Goal: Transaction & Acquisition: Purchase product/service

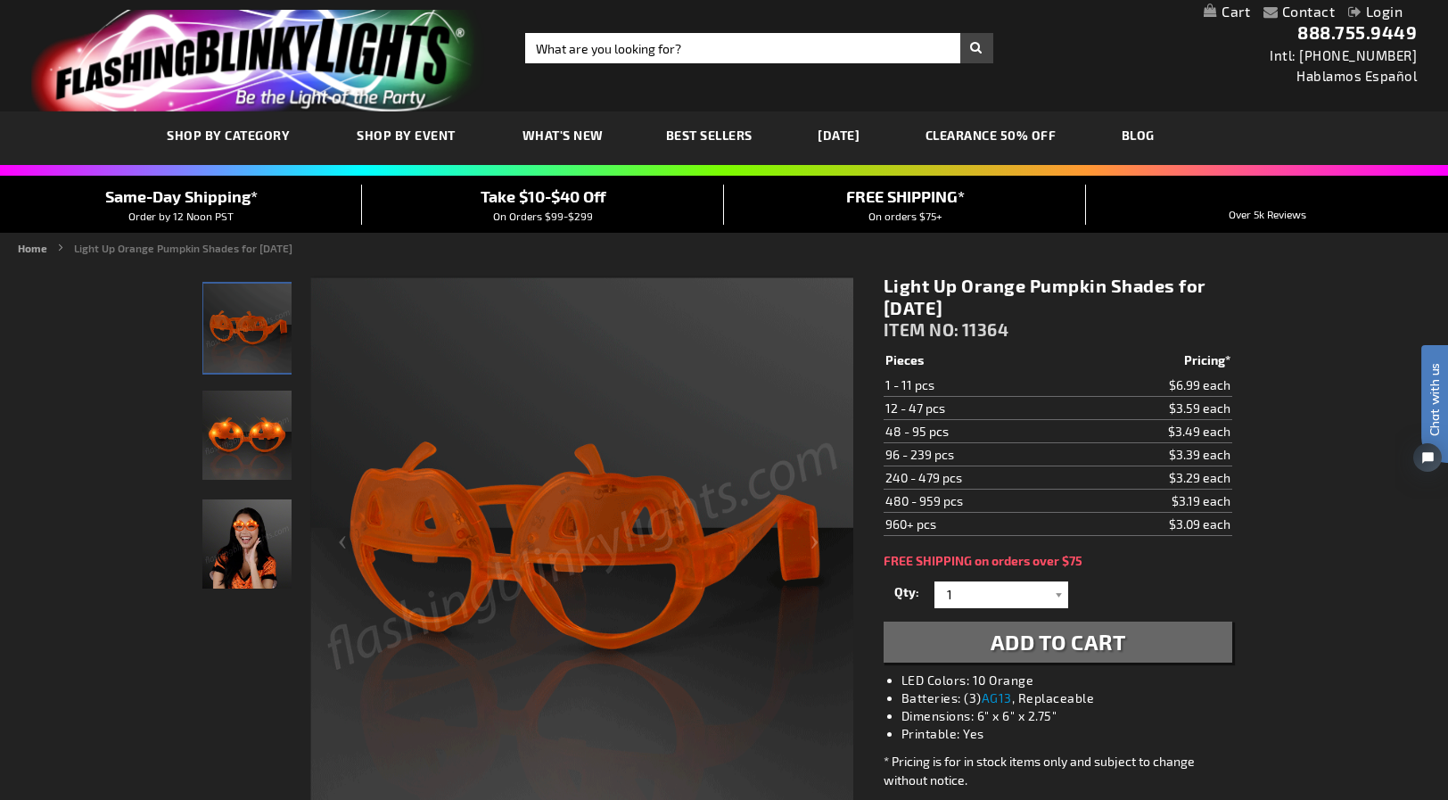
click at [1275, 321] on div "Close dialog Get 10% Off Subscribe and save today Unlock Offer Submit" at bounding box center [724, 400] width 1448 height 800
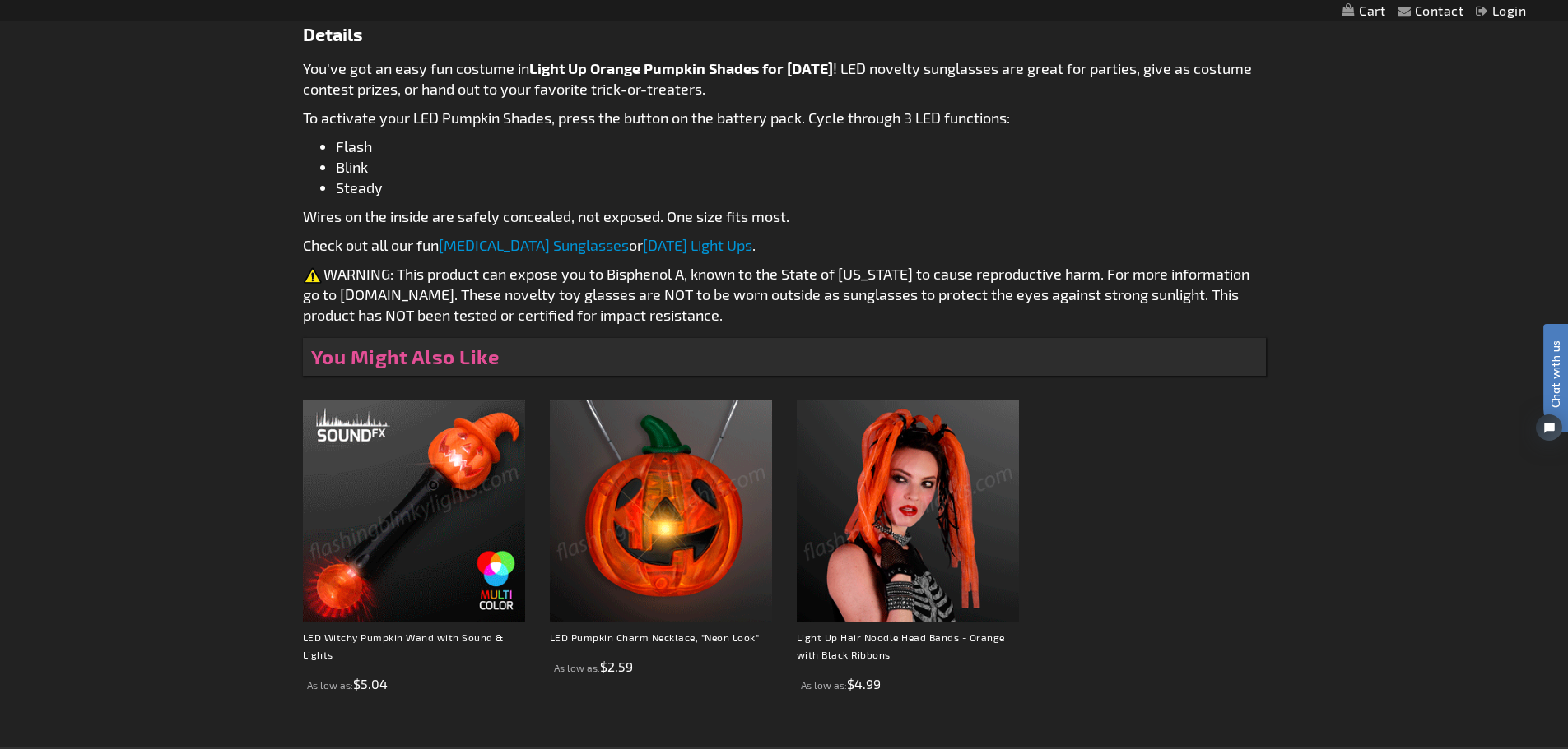
scroll to position [905, 0]
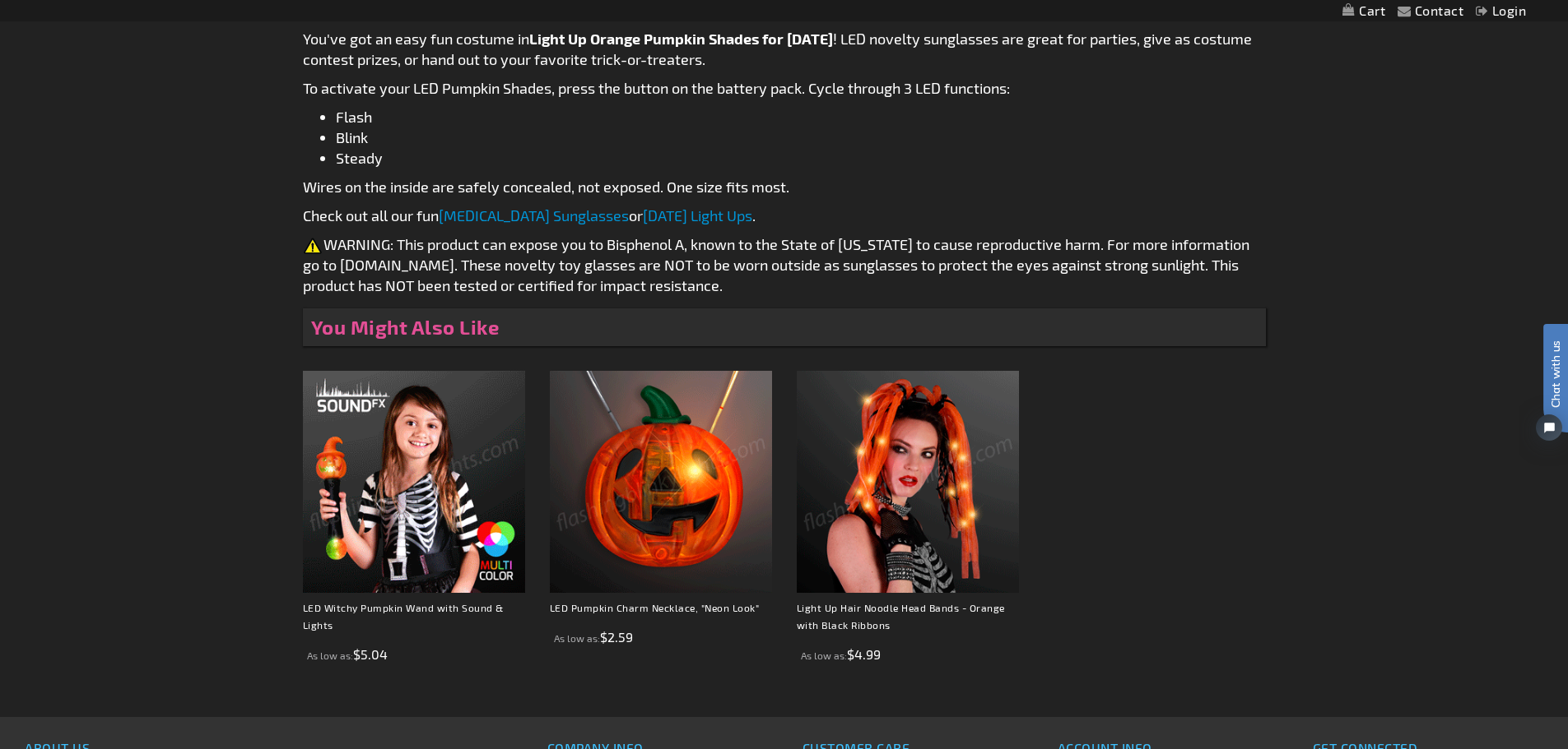
click at [885, 570] on img at bounding box center [907, 482] width 222 height 222
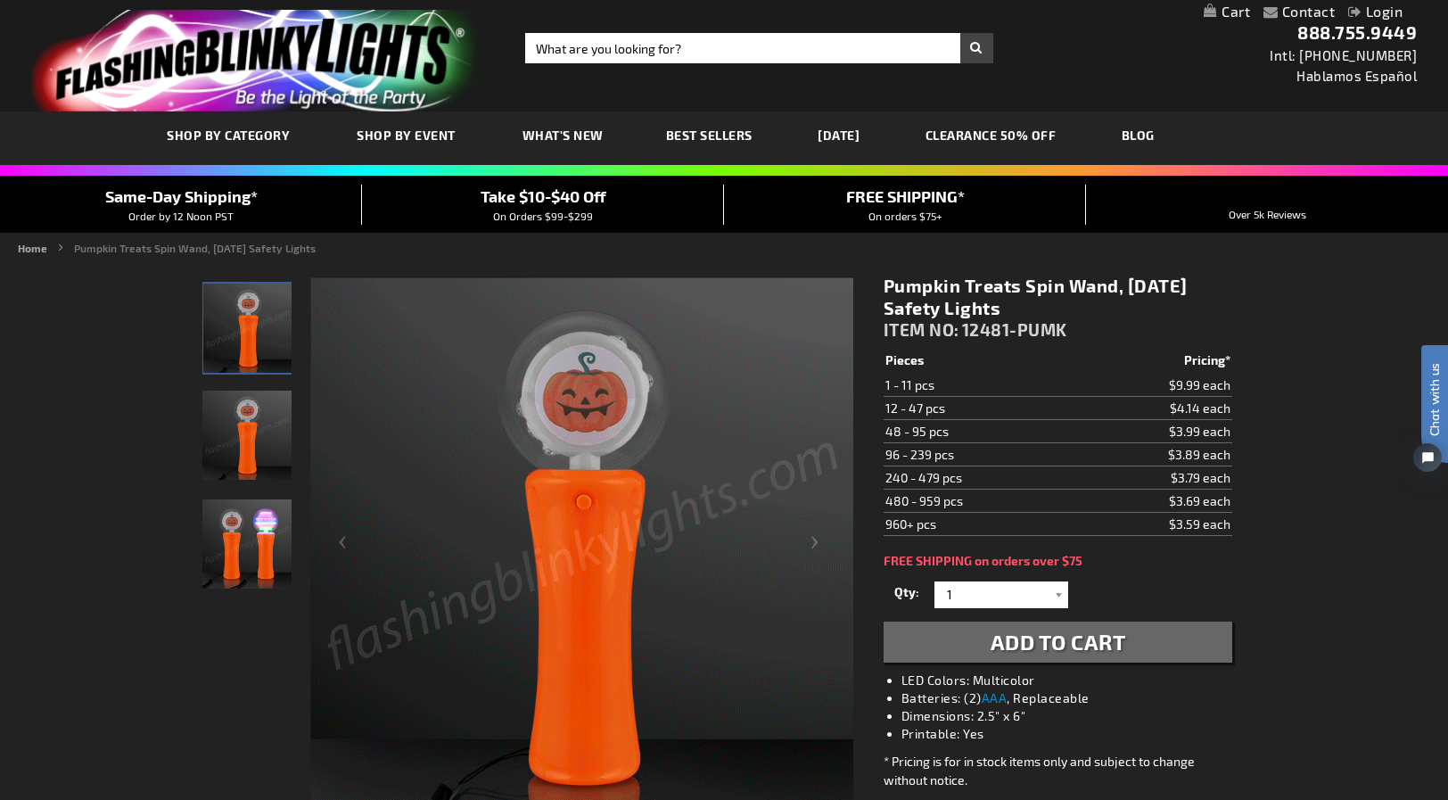
click at [780, 391] on img at bounding box center [581, 548] width 543 height 543
click at [215, 775] on div at bounding box center [246, 549] width 89 height 546
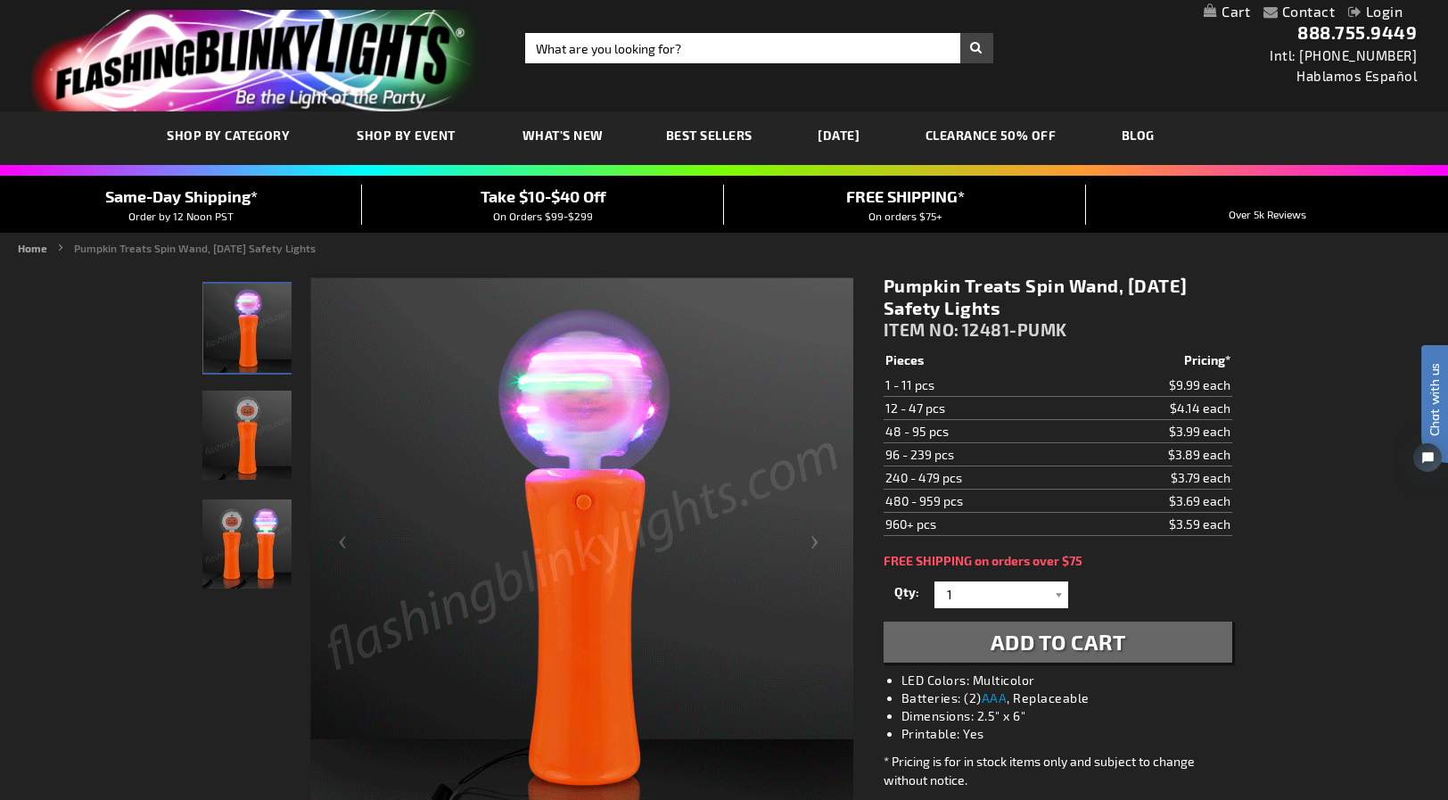
click at [258, 359] on img "Pumpkin Treats Spin Wand, Halloween Safety Lights" at bounding box center [247, 328] width 89 height 89
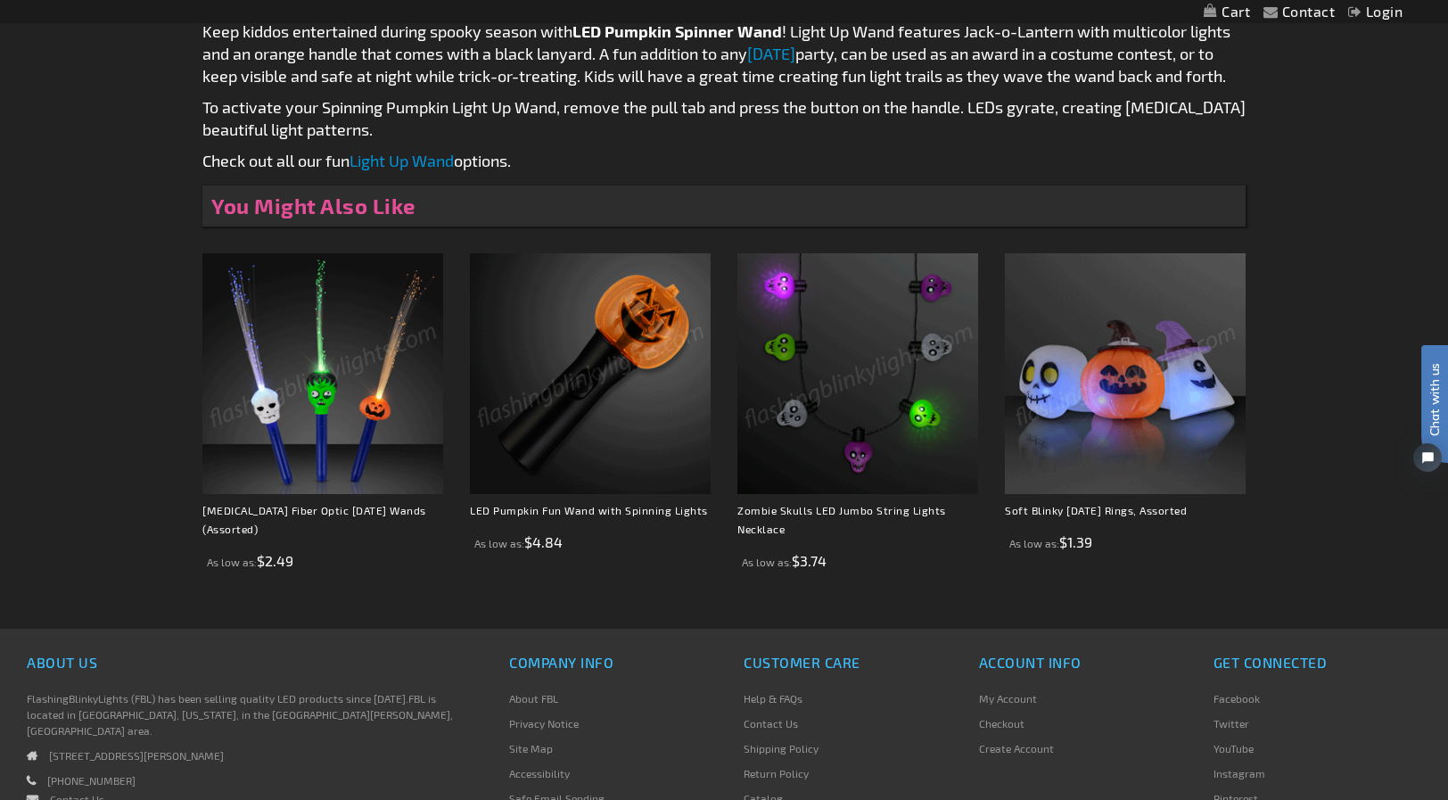
scroll to position [1257, 0]
